Goal: Check status: Check status

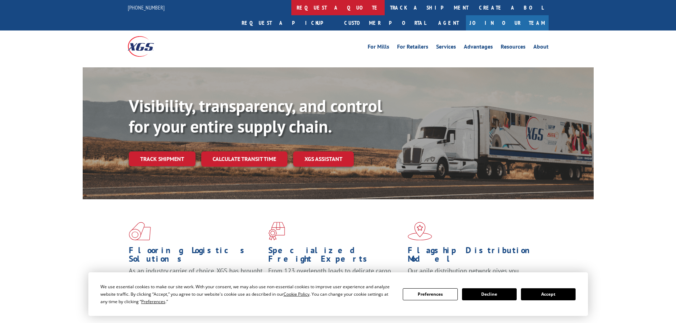
click at [291, 4] on link "request a quote" at bounding box center [337, 7] width 93 height 15
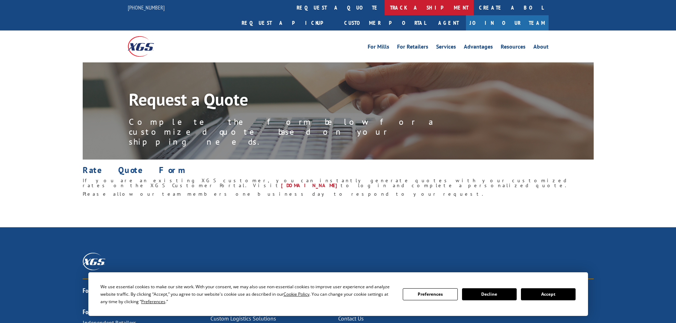
click at [385, 3] on link "track a shipment" at bounding box center [429, 7] width 89 height 15
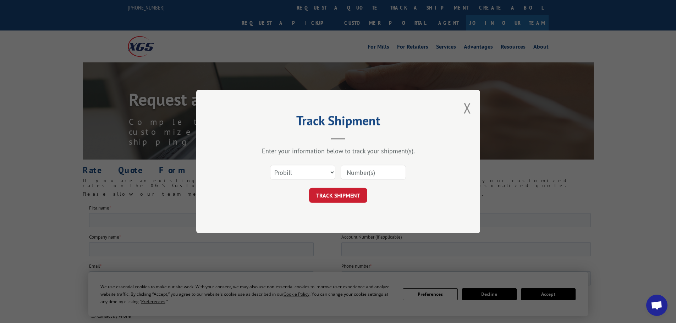
click at [377, 177] on input at bounding box center [373, 172] width 65 height 15
paste input "0553041388"
type input "0553041388"
click at [354, 196] on button "TRACK SHIPMENT" at bounding box center [338, 195] width 58 height 15
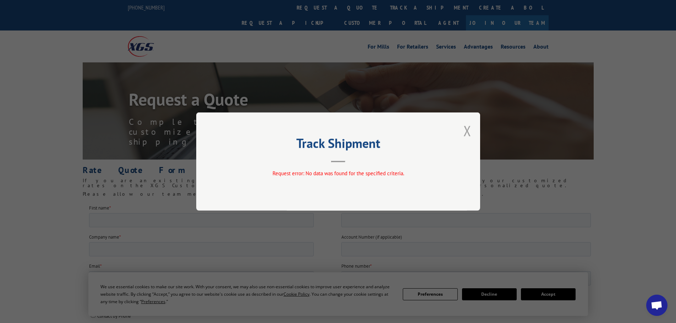
click at [465, 132] on button "Close modal" at bounding box center [468, 130] width 8 height 19
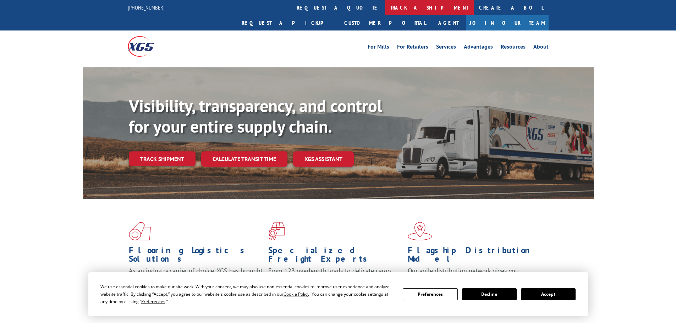
click at [385, 3] on link "track a shipment" at bounding box center [429, 7] width 89 height 15
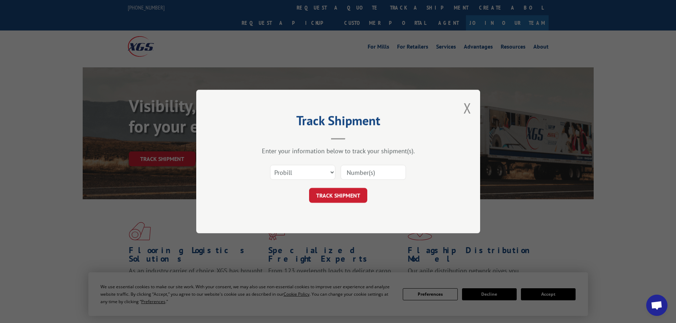
click at [357, 173] on input at bounding box center [373, 172] width 65 height 15
paste input "44581586"
type input "44581586"
click at [344, 198] on button "TRACK SHIPMENT" at bounding box center [338, 195] width 58 height 15
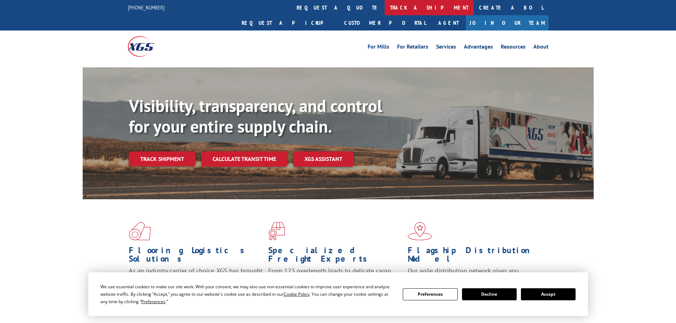
click at [385, 9] on link "track a shipment" at bounding box center [429, 7] width 89 height 15
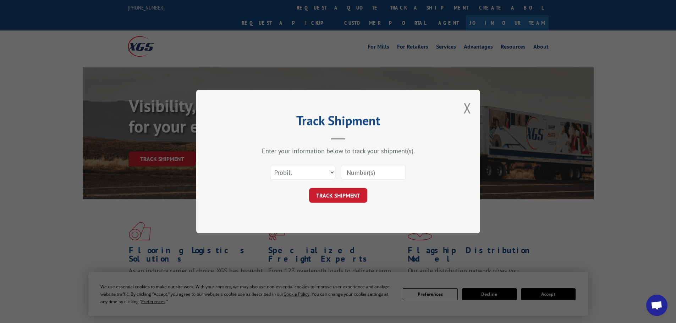
click at [371, 175] on input at bounding box center [373, 172] width 65 height 15
paste input "08544302"
type input "08544302"
drag, startPoint x: 317, startPoint y: 173, endPoint x: 315, endPoint y: 177, distance: 4.5
click at [317, 173] on select "Select category... Probill BOL PO" at bounding box center [302, 172] width 65 height 15
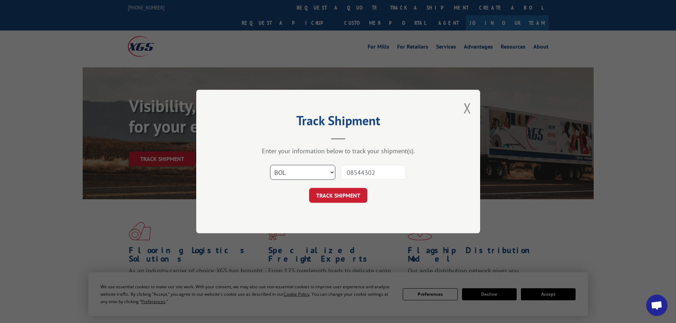
click at [270, 165] on select "Select category... Probill BOL PO" at bounding box center [302, 172] width 65 height 15
click at [306, 171] on select "Select category... Probill BOL PO" at bounding box center [302, 172] width 65 height 15
select select "po"
click at [270, 165] on select "Select category... Probill BOL PO" at bounding box center [302, 172] width 65 height 15
click at [337, 198] on button "TRACK SHIPMENT" at bounding box center [338, 195] width 58 height 15
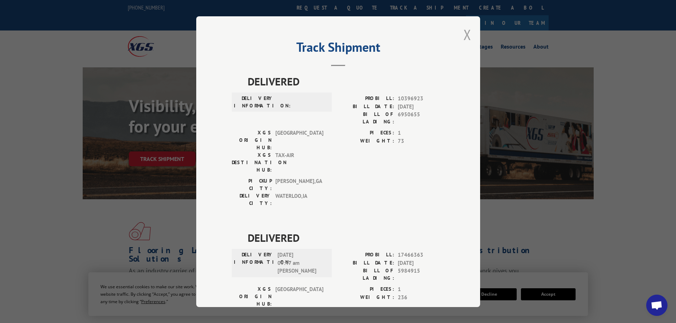
click at [464, 35] on button "Close modal" at bounding box center [468, 34] width 8 height 19
